Goal: Navigation & Orientation: Go to known website

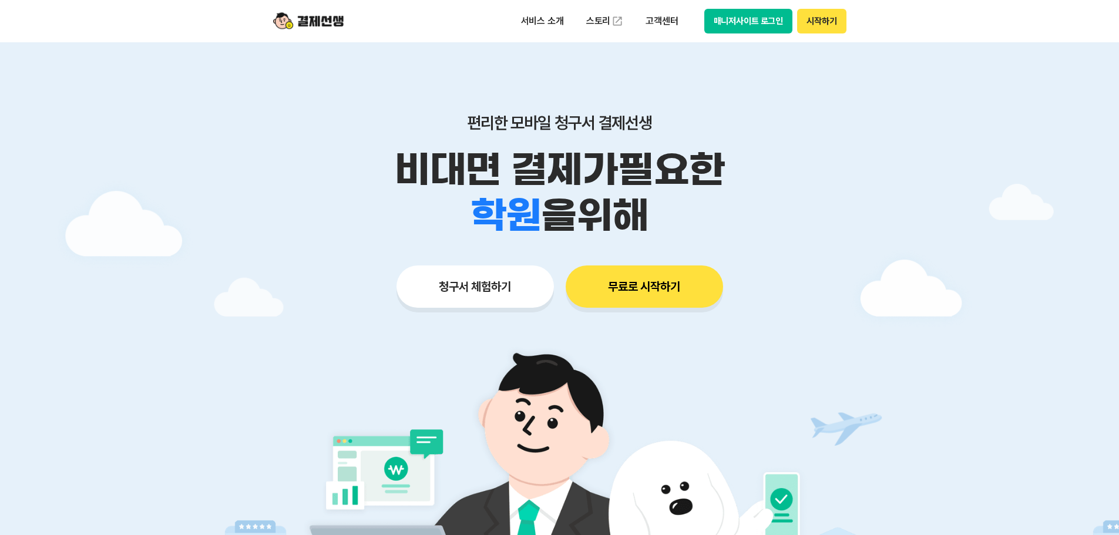
click at [719, 6] on div "서비스 소개 스토리 고객센터 매니저사이트 로그인 시작하기" at bounding box center [560, 21] width 602 height 42
click at [729, 21] on button "매니저사이트 로그인" at bounding box center [749, 21] width 89 height 25
click at [742, 33] on button "매니저사이트 로그인" at bounding box center [749, 21] width 89 height 25
